Goal: Task Accomplishment & Management: Manage account settings

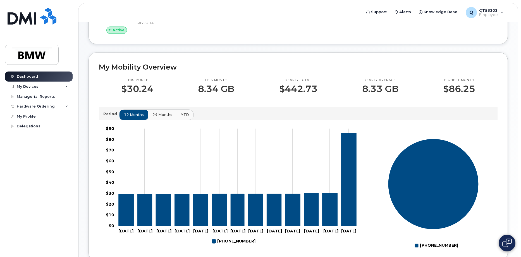
scroll to position [140, 0]
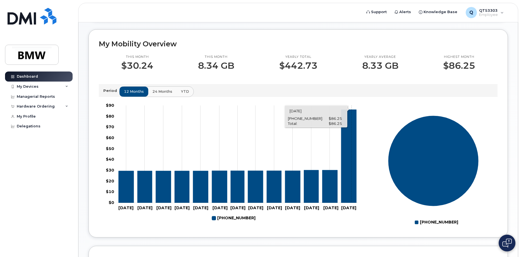
click at [351, 184] on icon "864-283-2716" at bounding box center [348, 155] width 15 height 93
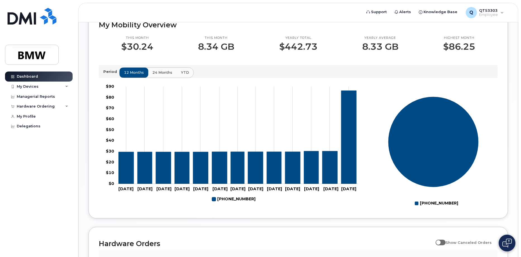
scroll to position [140, 0]
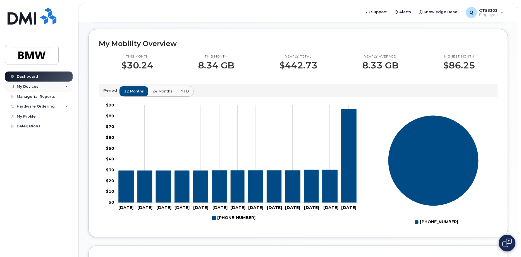
click at [66, 86] on icon at bounding box center [66, 86] width 3 height 3
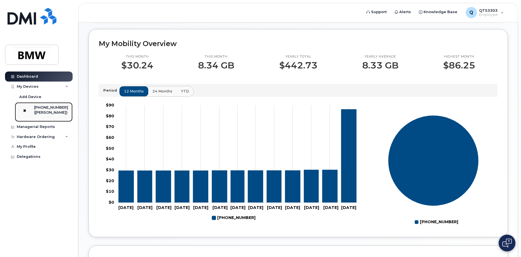
click at [45, 115] on div "([PERSON_NAME])" at bounding box center [51, 112] width 34 height 5
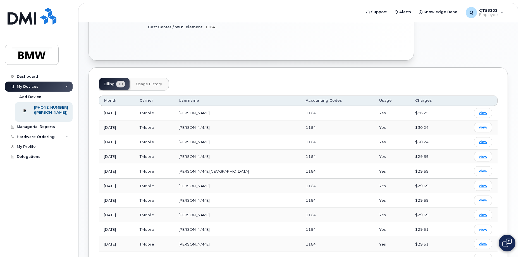
scroll to position [167, 0]
click at [483, 110] on span "view" at bounding box center [483, 112] width 8 height 5
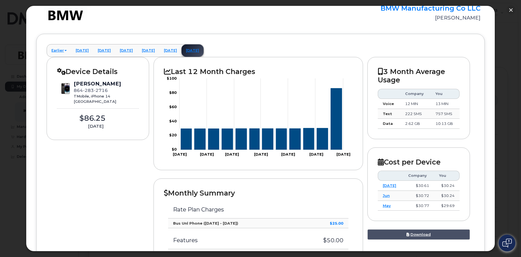
scroll to position [0, 0]
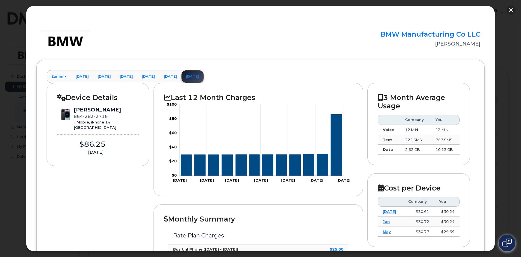
click at [508, 11] on button "button" at bounding box center [510, 10] width 9 height 9
